Goal: Task Accomplishment & Management: Manage account settings

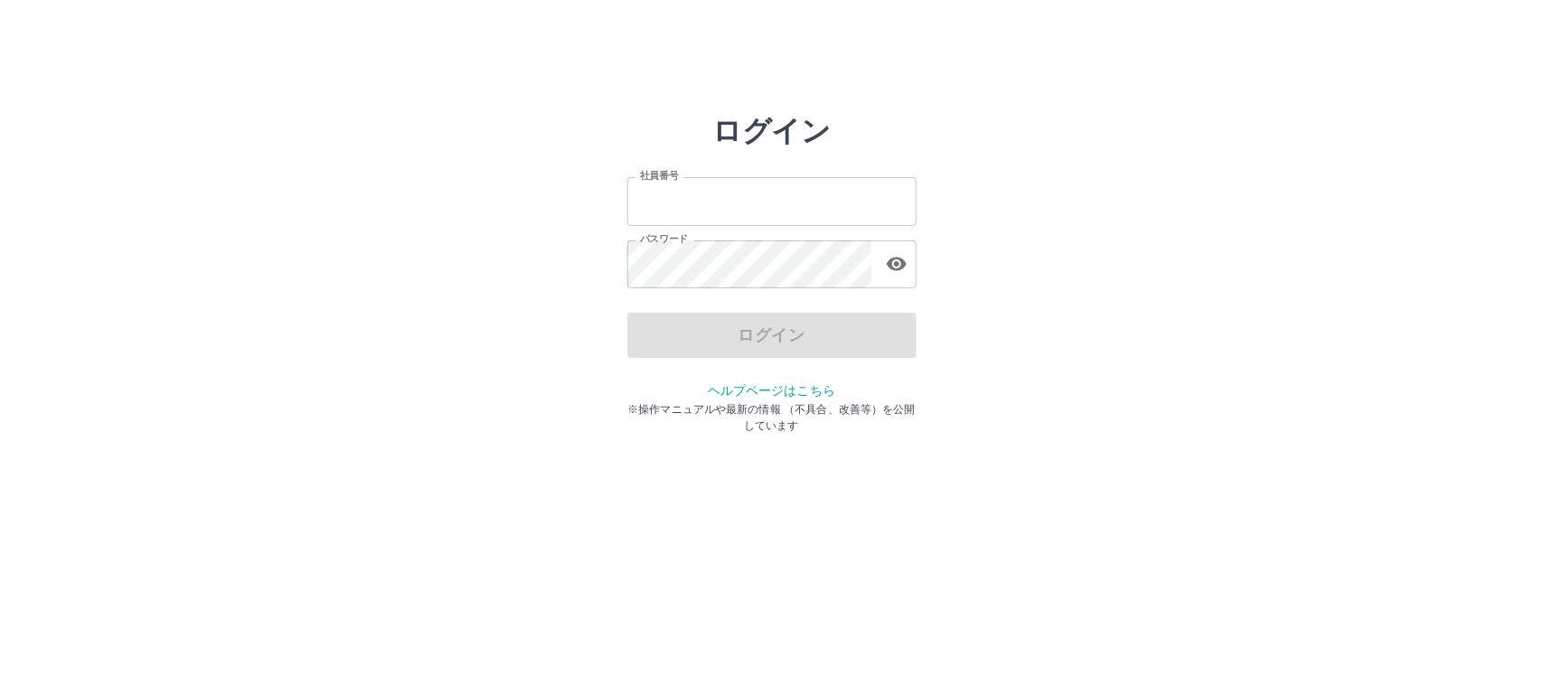
type input "*******"
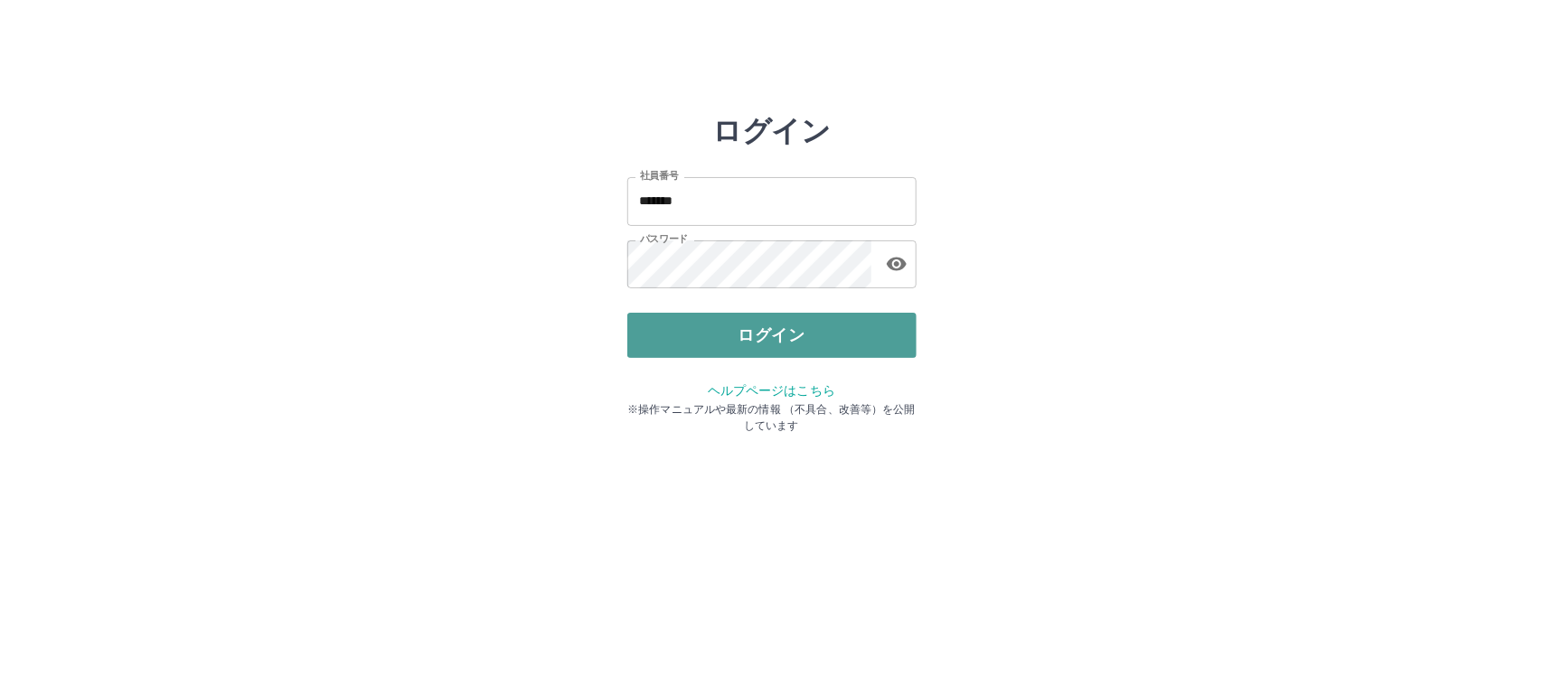
click at [759, 335] on button "ログイン" at bounding box center [771, 335] width 289 height 45
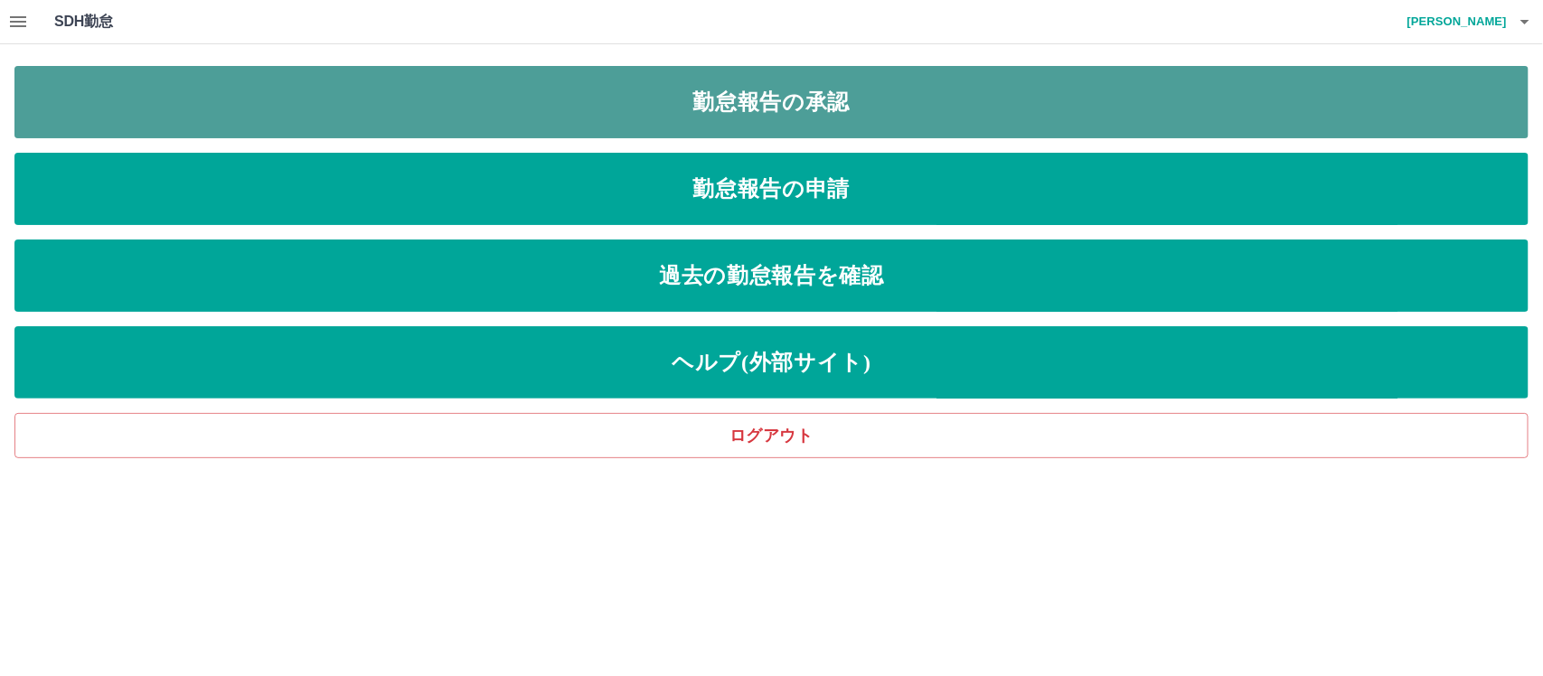
click at [791, 97] on link "勤怠報告の承認" at bounding box center [771, 102] width 1514 height 72
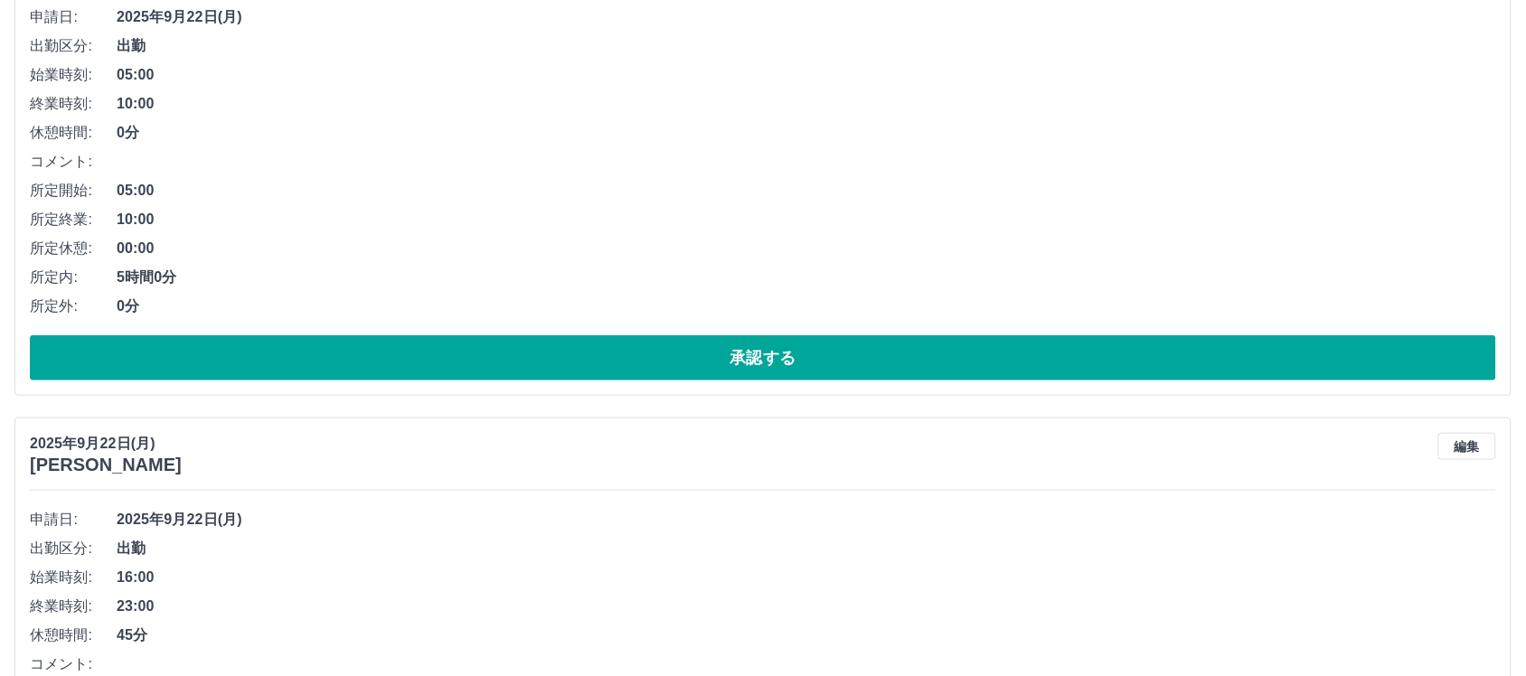
scroll to position [339, 0]
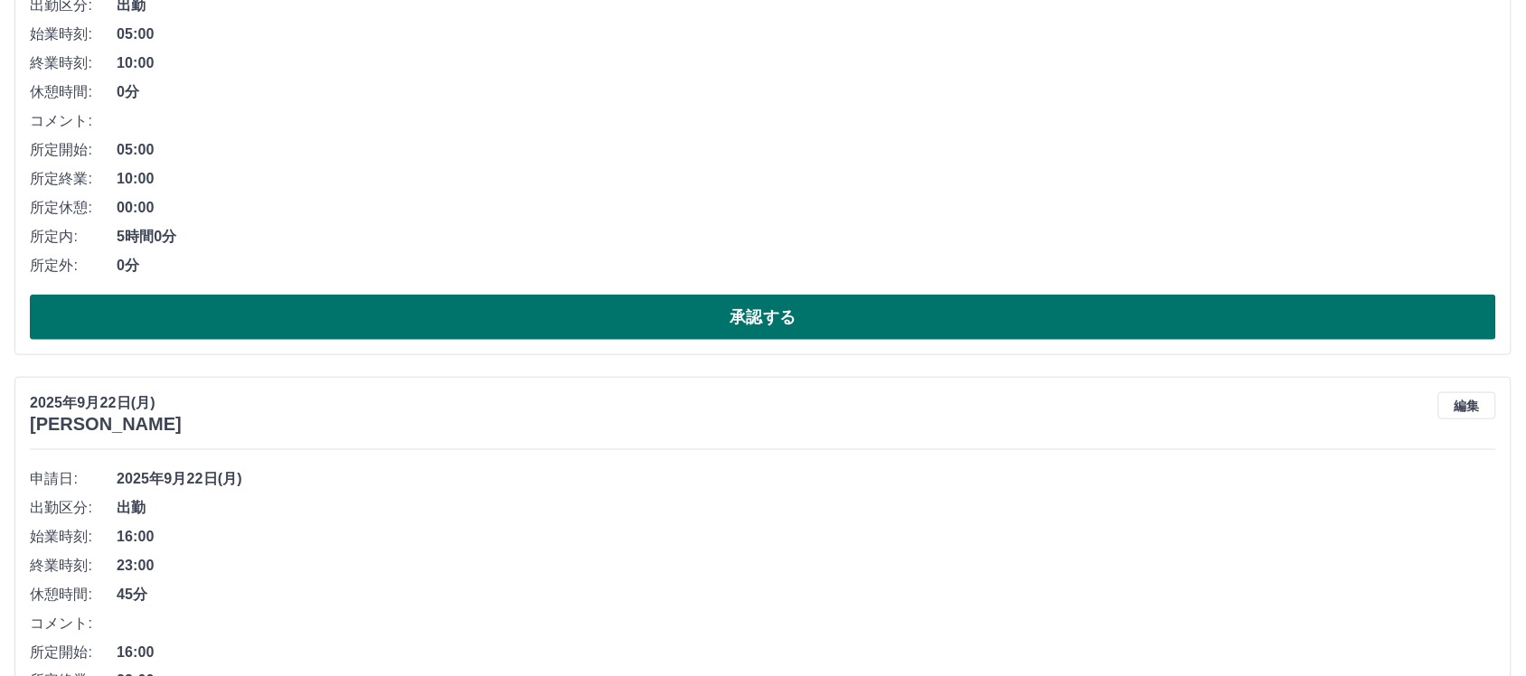
click at [774, 318] on button "承認する" at bounding box center [763, 317] width 1467 height 45
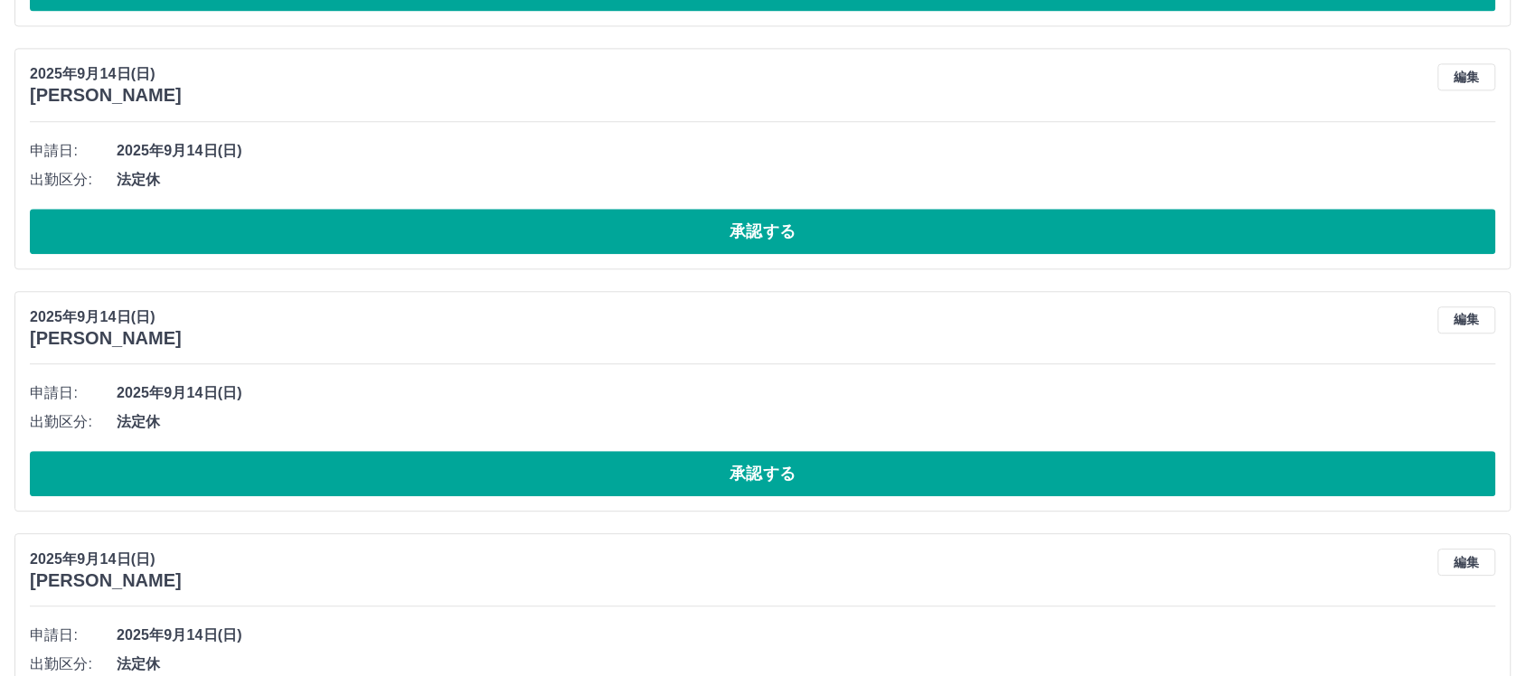
scroll to position [1130, 0]
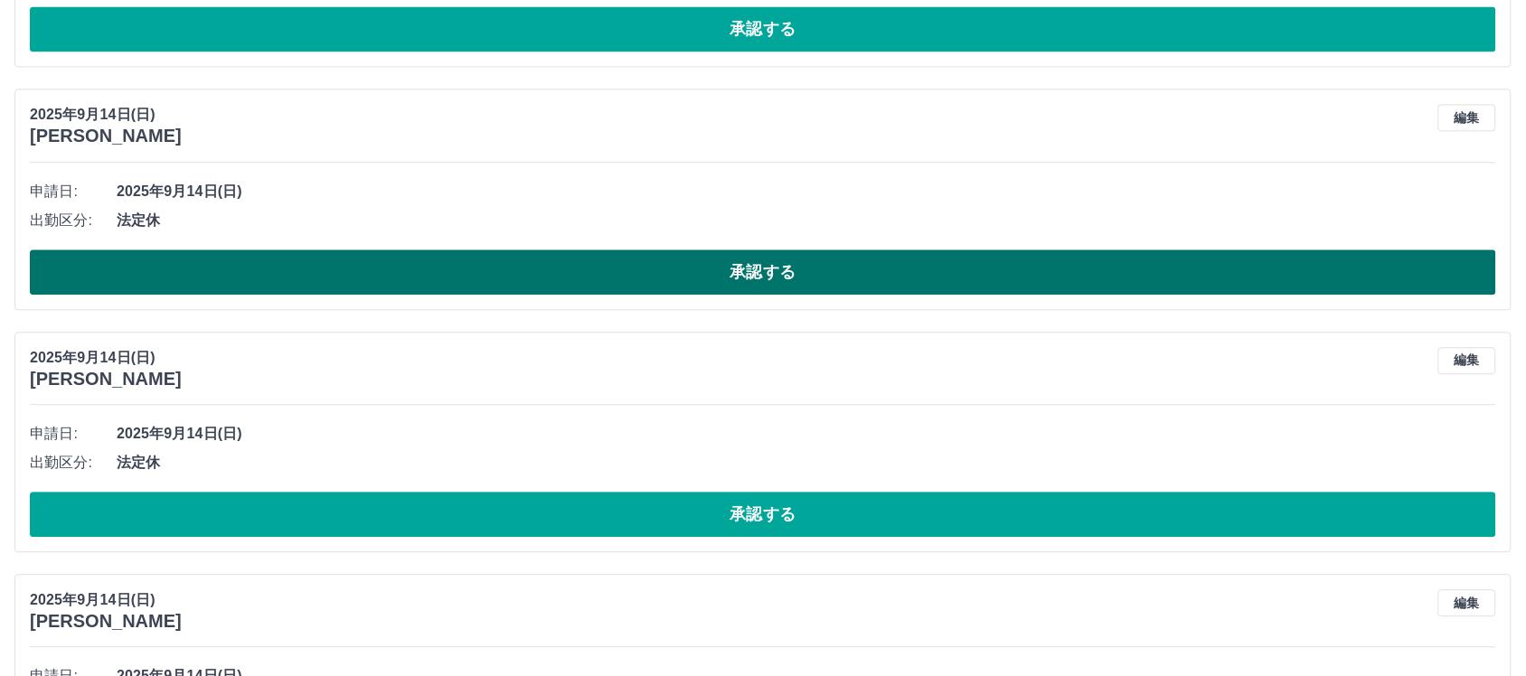
click at [770, 262] on button "承認する" at bounding box center [763, 272] width 1467 height 45
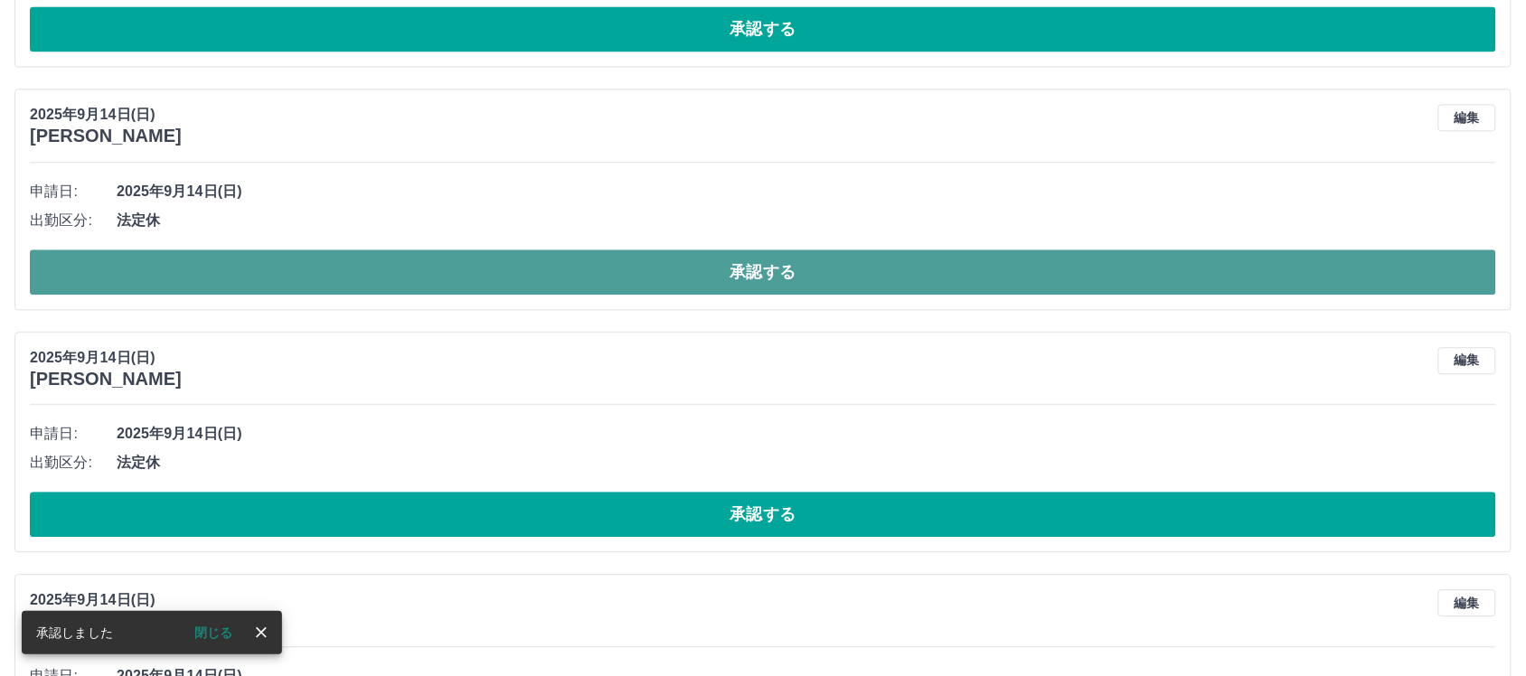
click at [755, 274] on button "承認する" at bounding box center [763, 272] width 1467 height 45
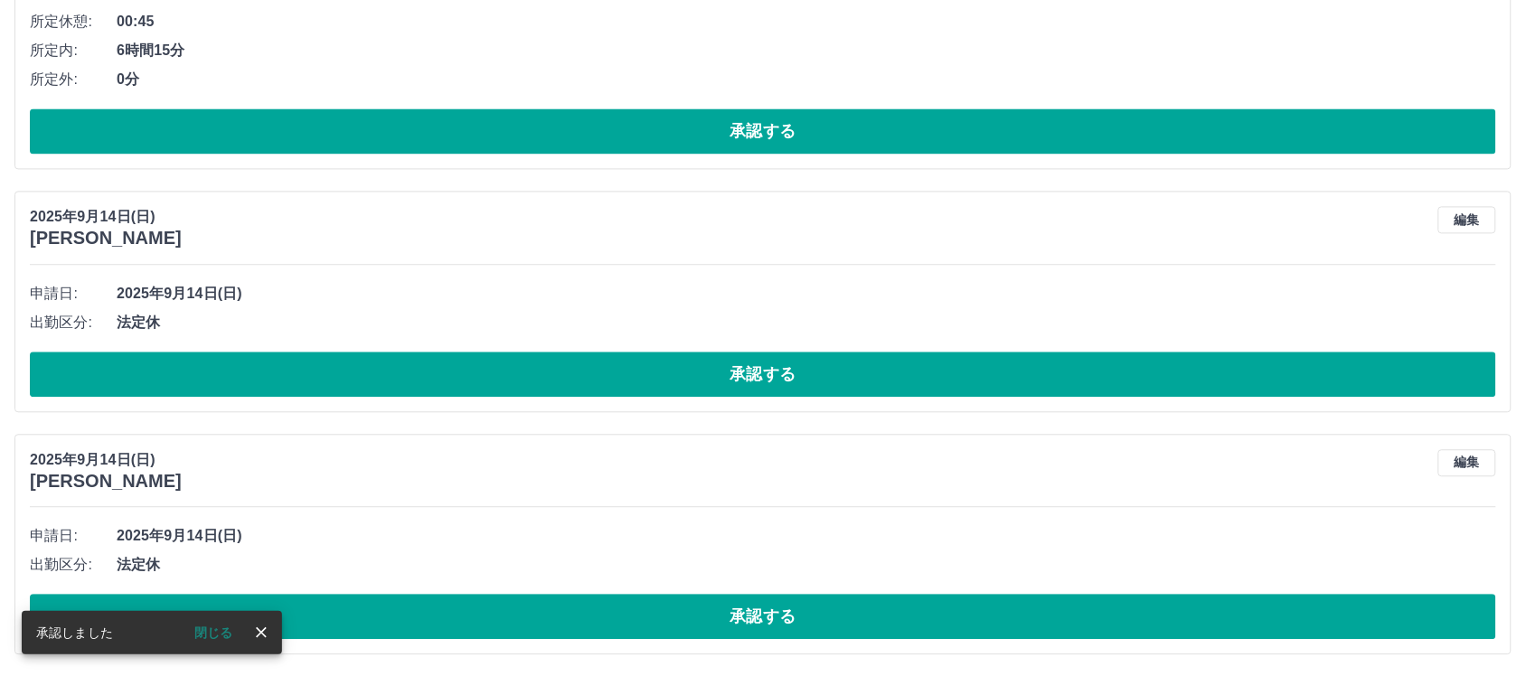
scroll to position [1029, 0]
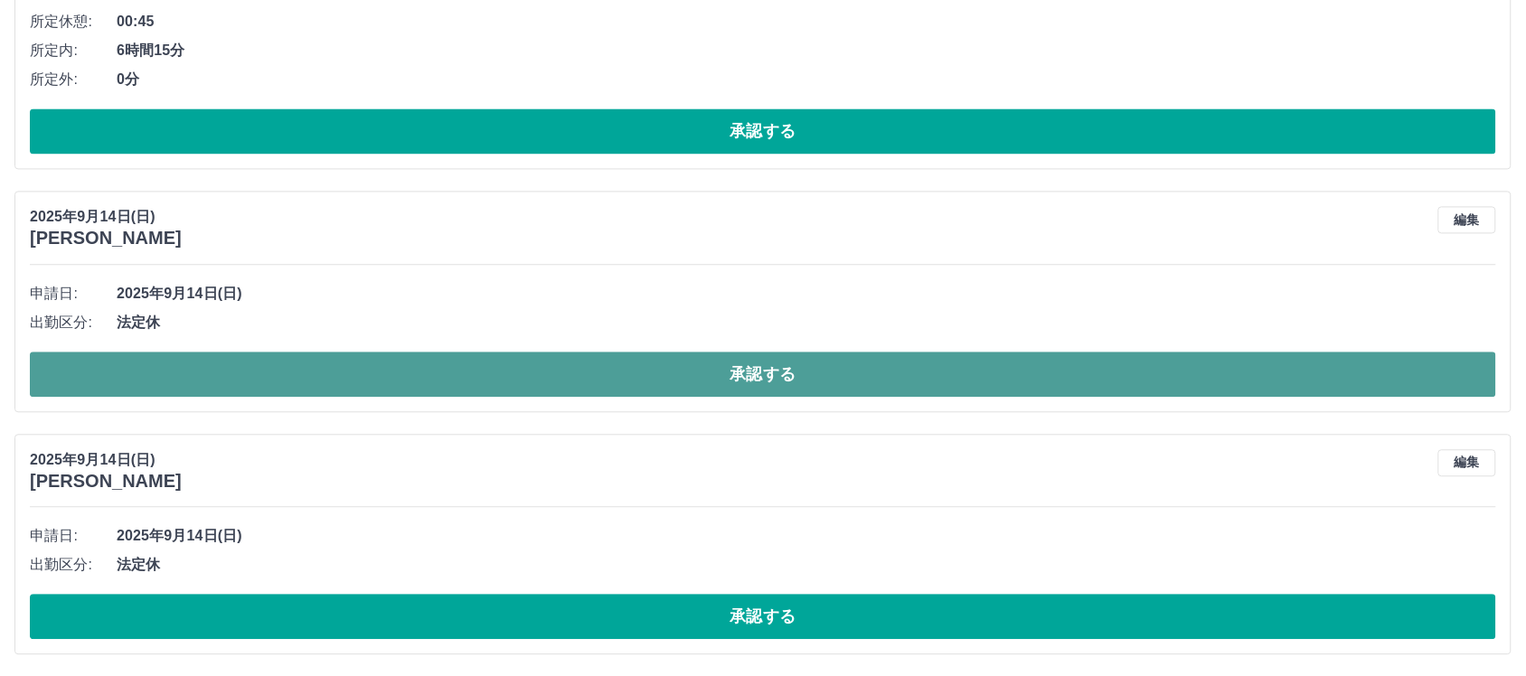
click at [769, 382] on button "承認する" at bounding box center [763, 374] width 1467 height 45
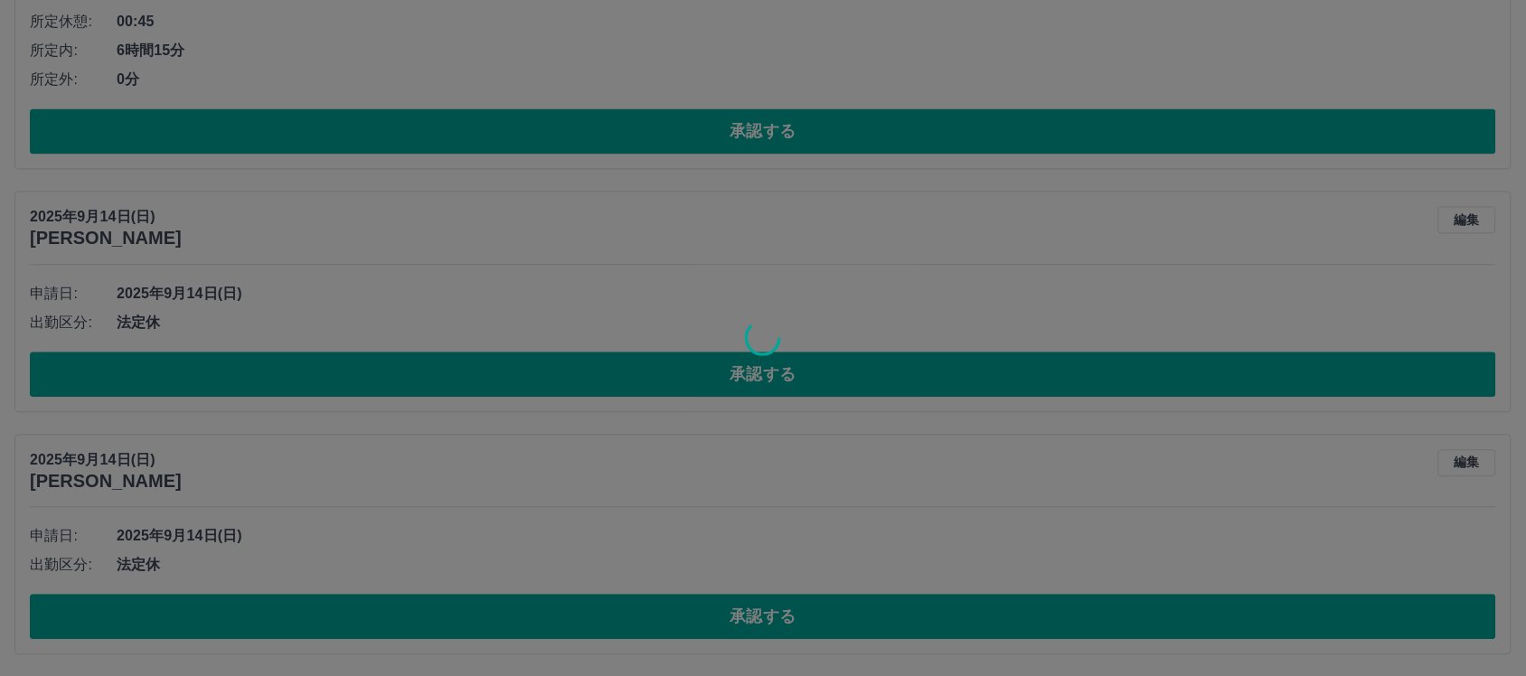
scroll to position [787, 0]
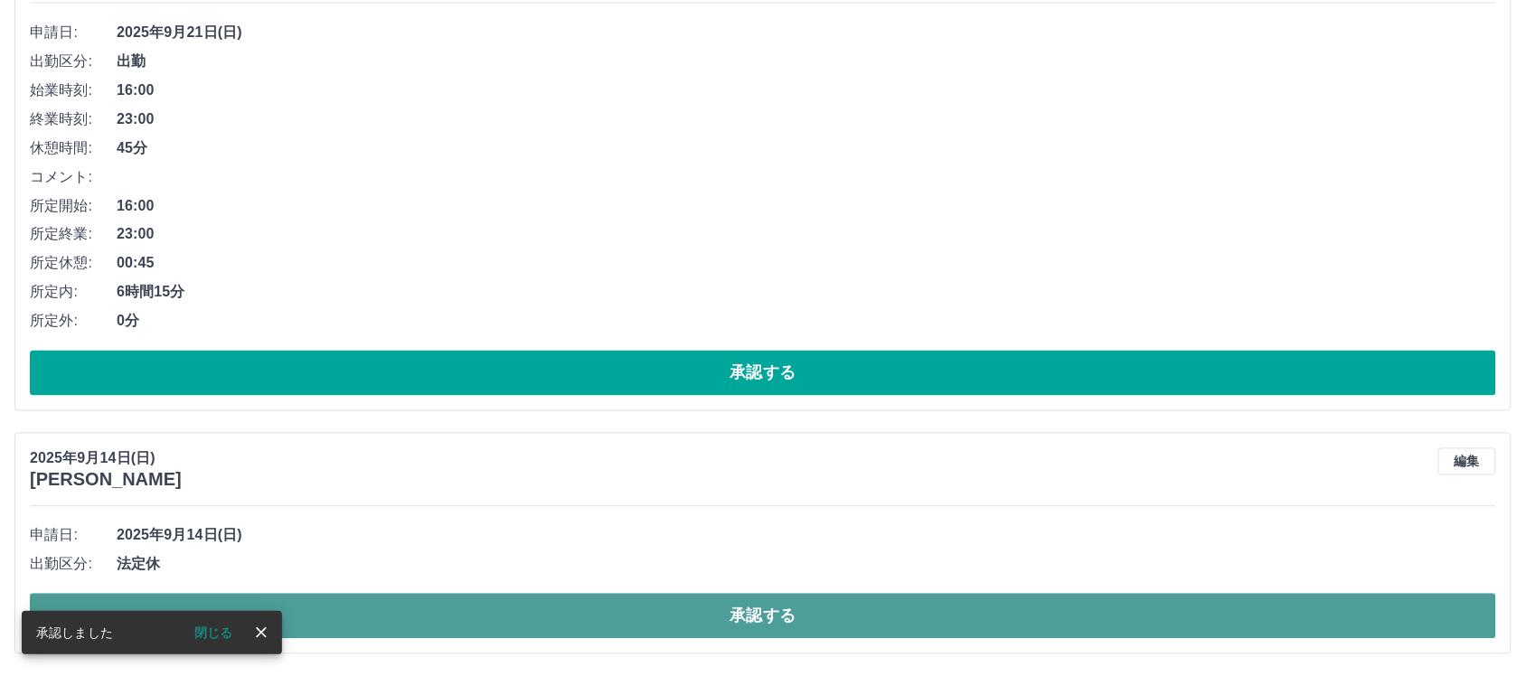
click at [744, 617] on button "承認する" at bounding box center [763, 616] width 1467 height 45
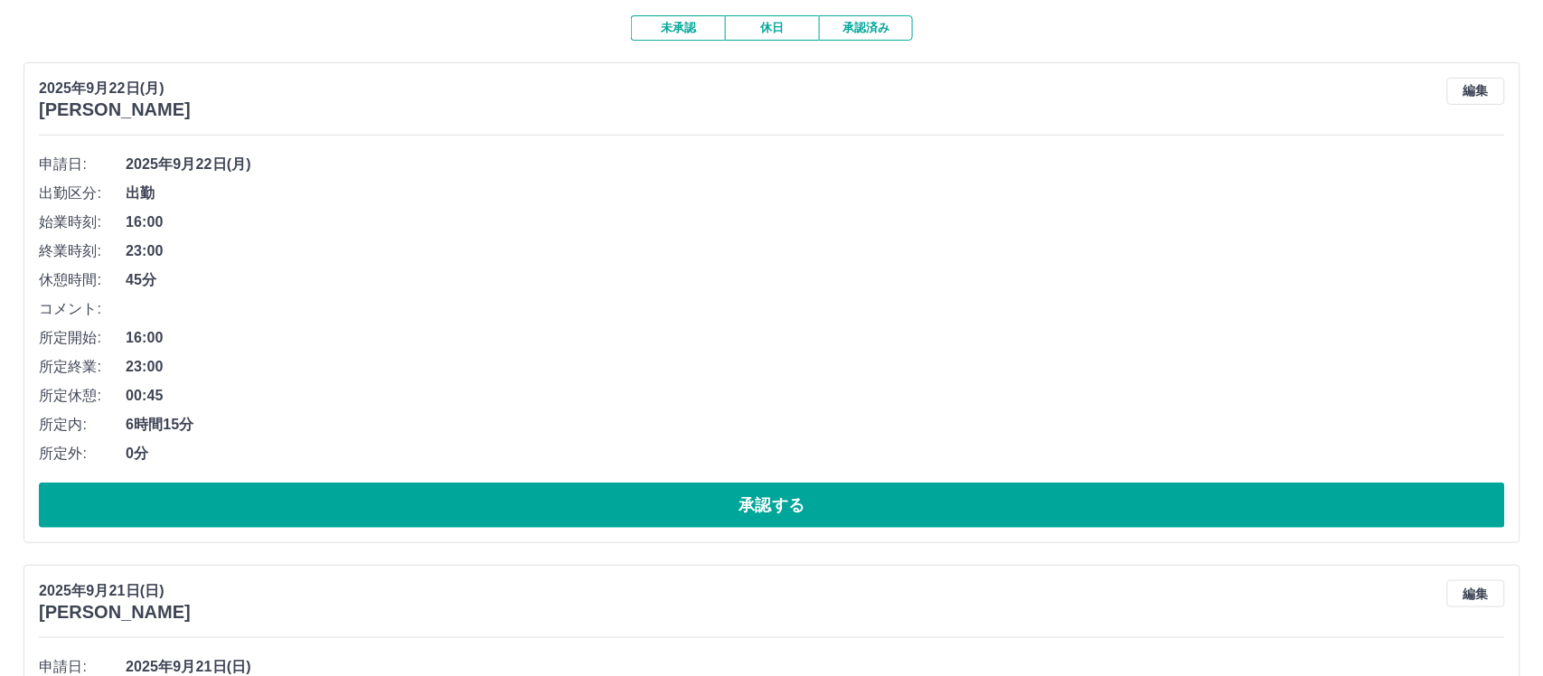
scroll to position [0, 0]
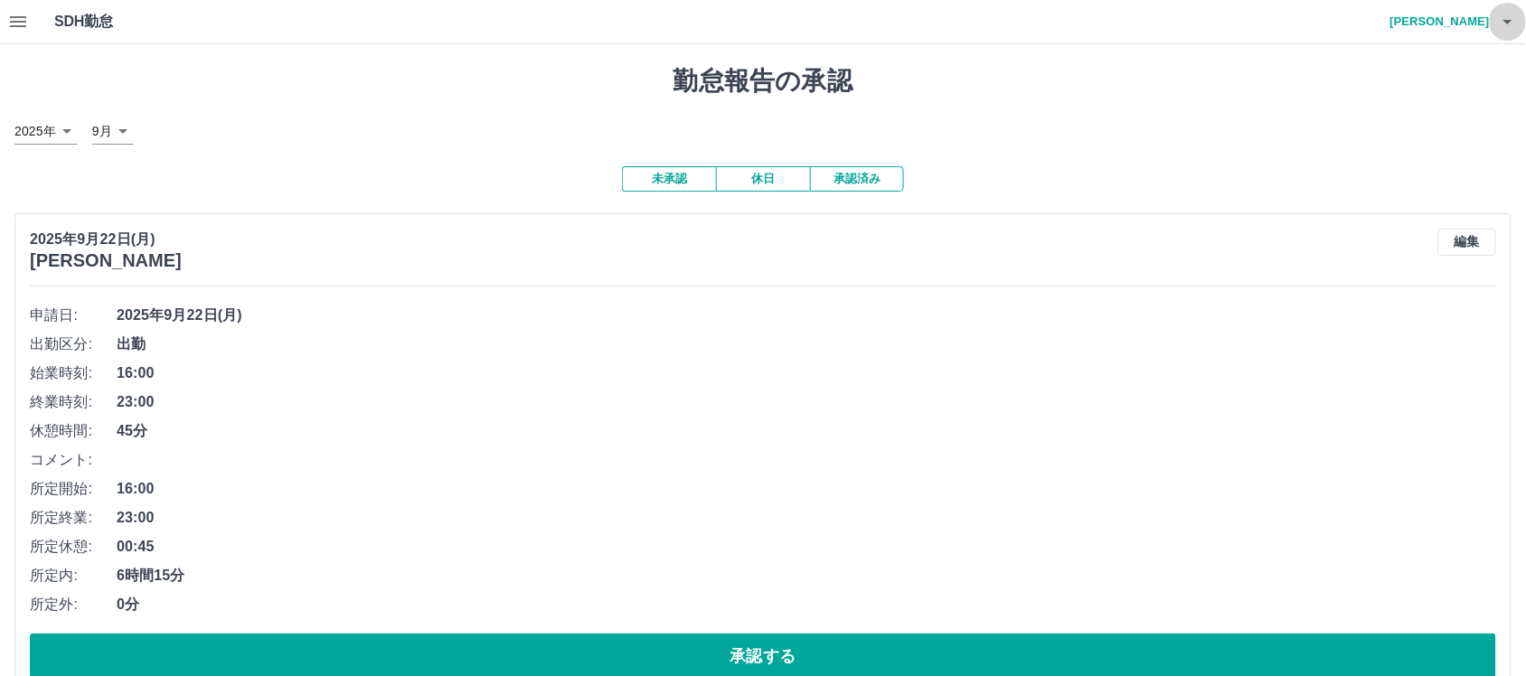
click at [1507, 25] on icon "button" at bounding box center [1508, 22] width 22 height 22
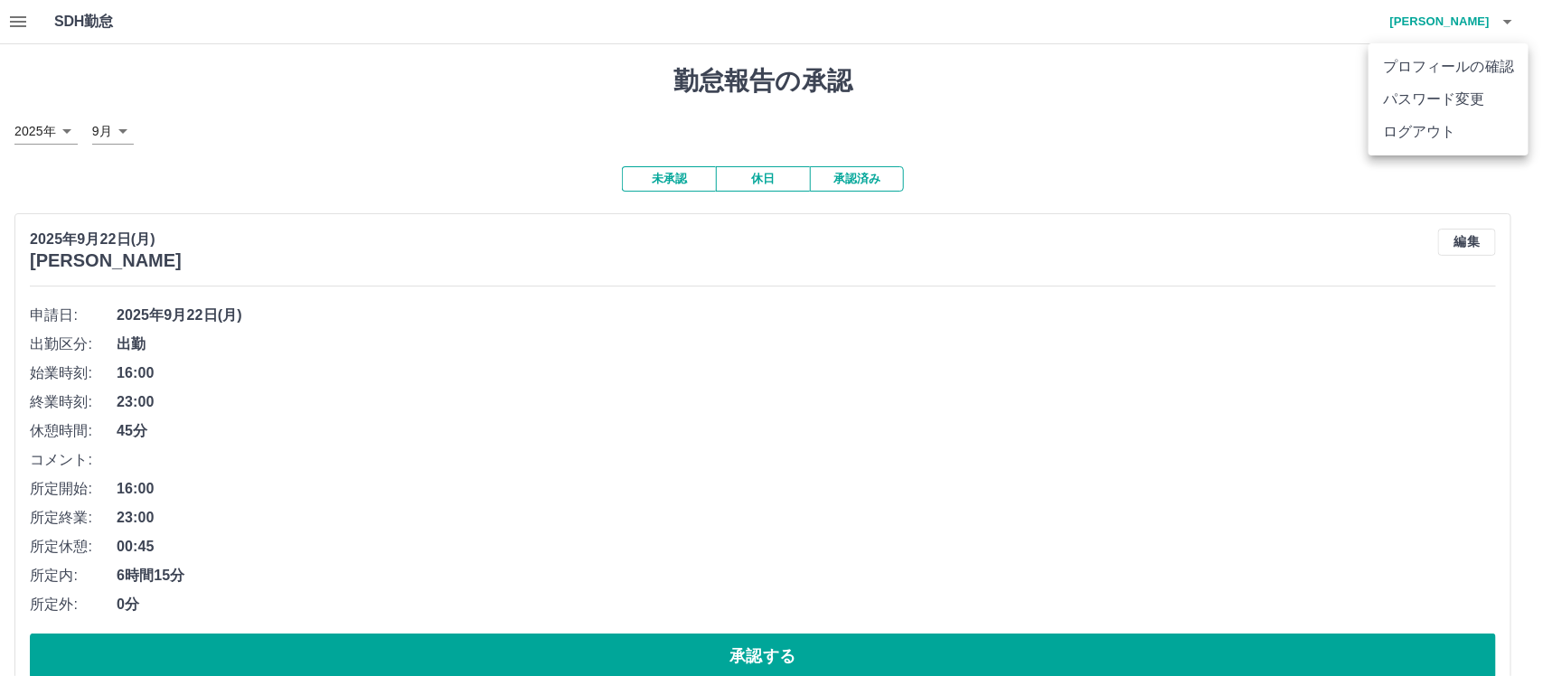
click at [1386, 124] on li "ログアウト" at bounding box center [1449, 132] width 160 height 33
